Goal: Information Seeking & Learning: Learn about a topic

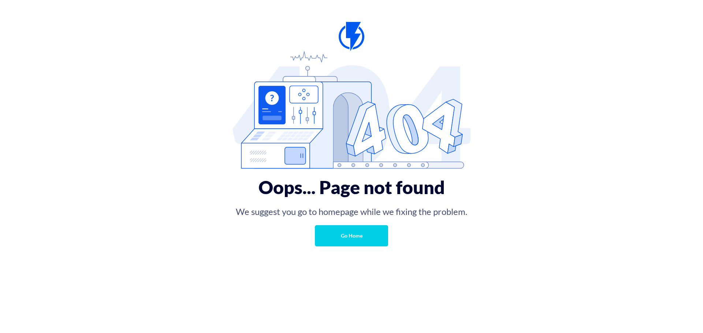
click at [355, 234] on link "Go Home" at bounding box center [351, 235] width 73 height 21
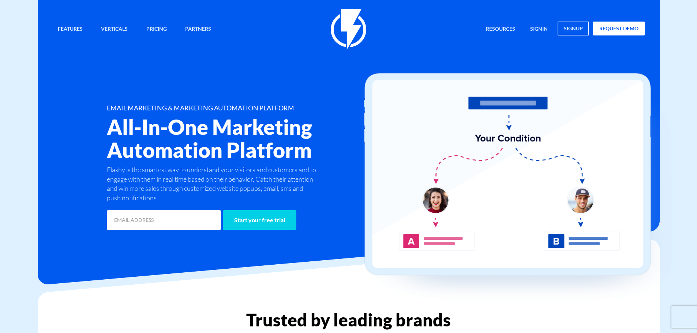
click at [339, 39] on img at bounding box center [349, 29] width 36 height 41
click at [499, 28] on link "Resources" at bounding box center [501, 30] width 40 height 16
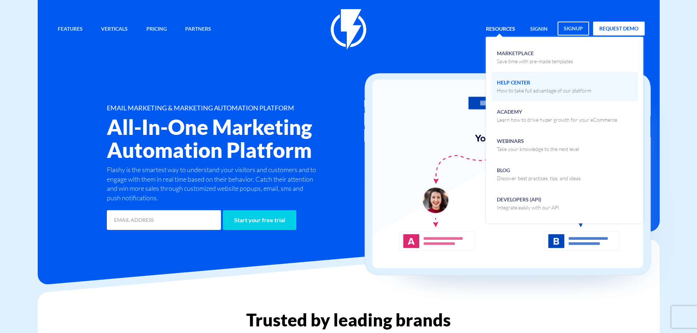
click at [526, 83] on span "Help Center How to take full advantage of our platform" at bounding box center [544, 85] width 94 height 17
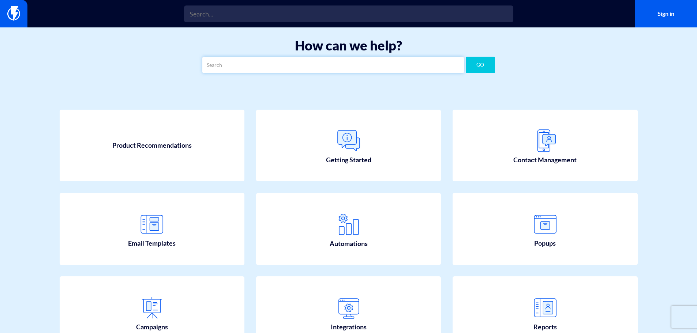
click at [320, 61] on input "text" at bounding box center [333, 65] width 262 height 16
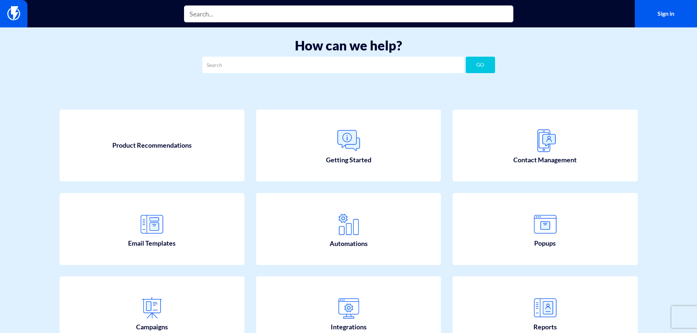
click at [265, 16] on input "text" at bounding box center [348, 13] width 329 height 17
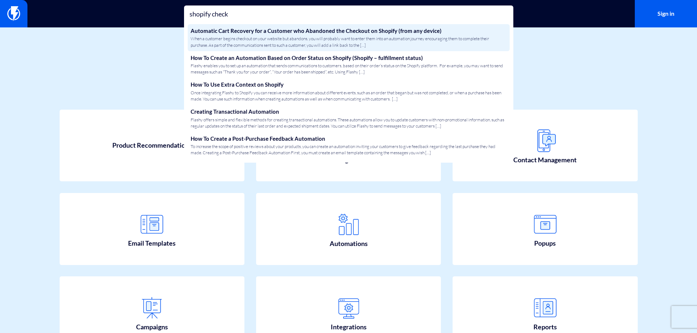
type input "shopify check"
click at [286, 41] on span "When a customer begins checkout on your website but abandons, you will probably…" at bounding box center [349, 42] width 316 height 12
